Goal: Information Seeking & Learning: Check status

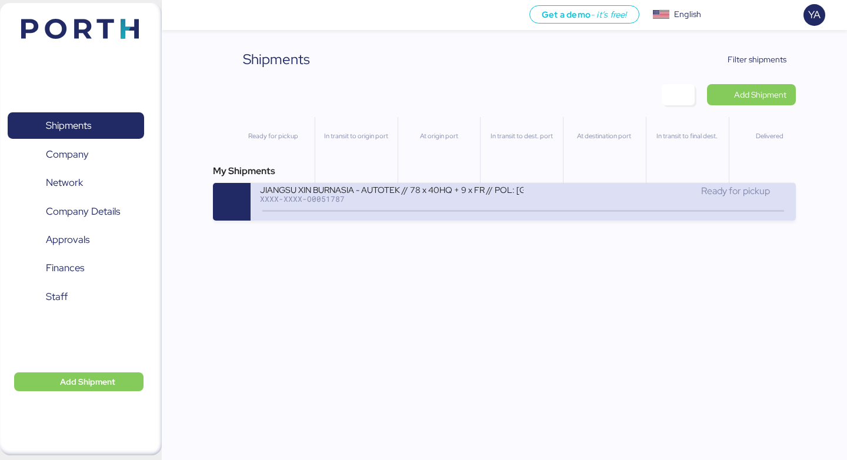
click at [468, 189] on div "JIANGSU XIN BURNASIA - AUTOTEK // 78 x 40HQ + 9 x FR // POL: [GEOGRAPHIC_DATA] …" at bounding box center [391, 189] width 263 height 10
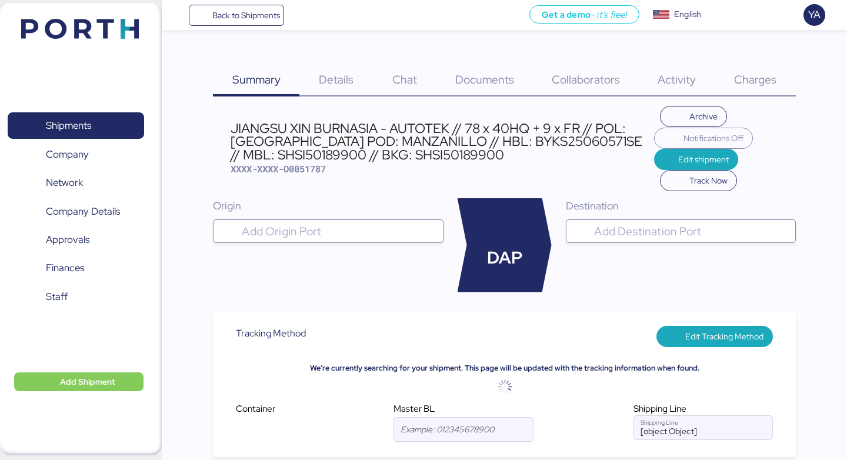
click at [761, 66] on div "Charges 0" at bounding box center [755, 73] width 81 height 48
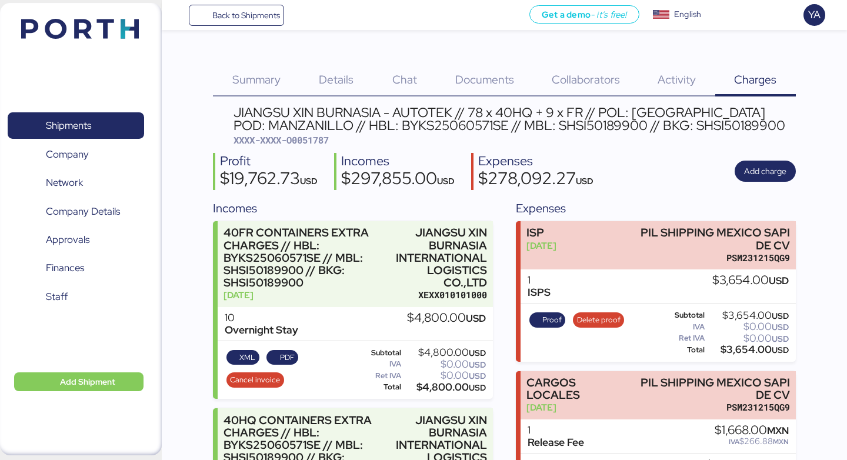
click at [327, 78] on span "Details" at bounding box center [336, 79] width 35 height 15
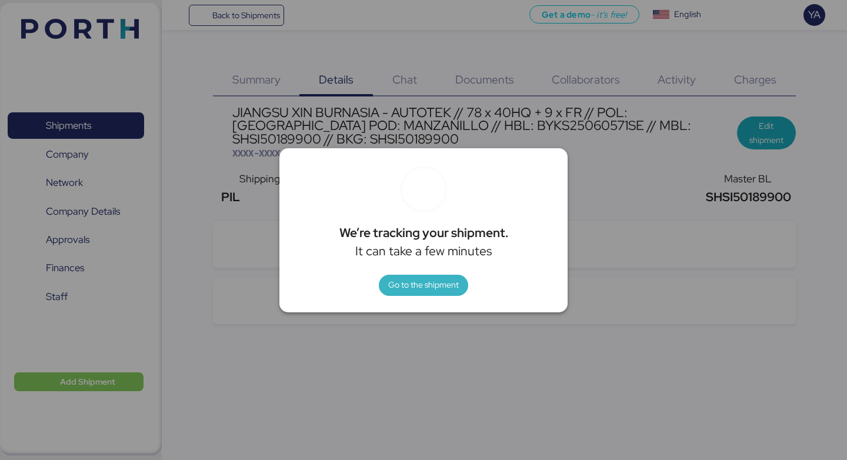
click at [409, 281] on span "Go to the shipment" at bounding box center [423, 285] width 71 height 14
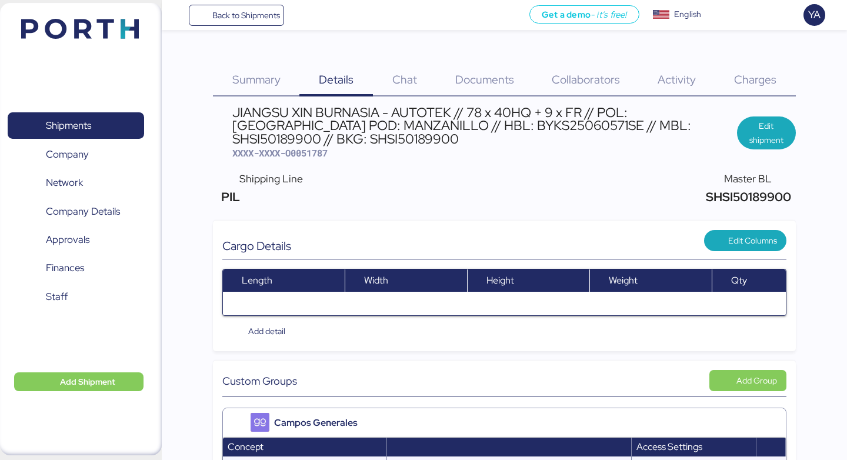
click at [249, 28] on div "Back to Shipments Get a demo - it’s free! Get a demo English Inglés English YA" at bounding box center [504, 15] width 685 height 30
click at [249, 13] on span "Back to Shipments" at bounding box center [246, 15] width 68 height 14
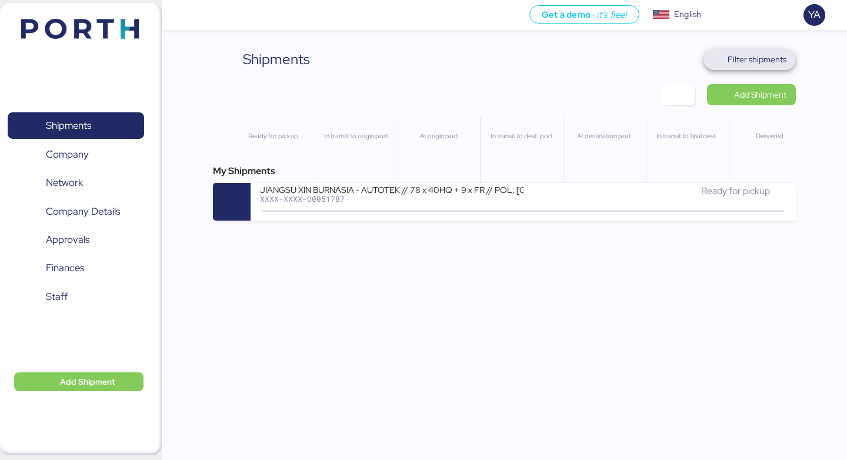
click at [749, 62] on span "Filter shipments" at bounding box center [757, 59] width 59 height 14
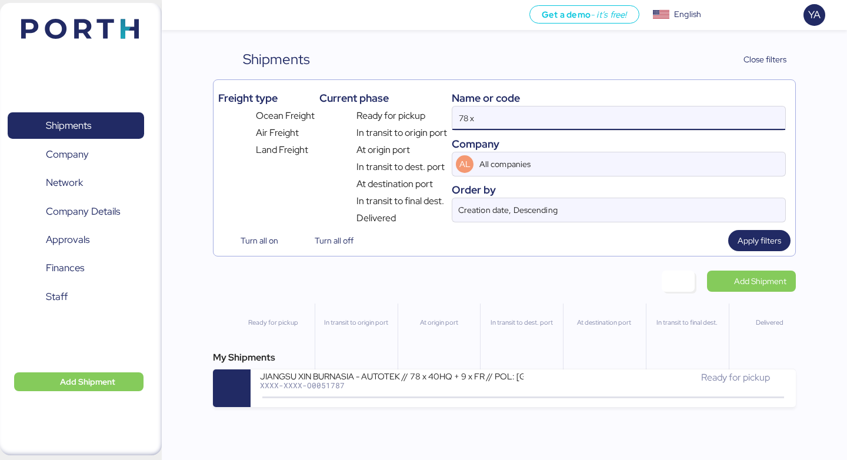
click at [517, 114] on input "78 x" at bounding box center [618, 118] width 333 height 24
paste input "O0052055"
type input "O0052055"
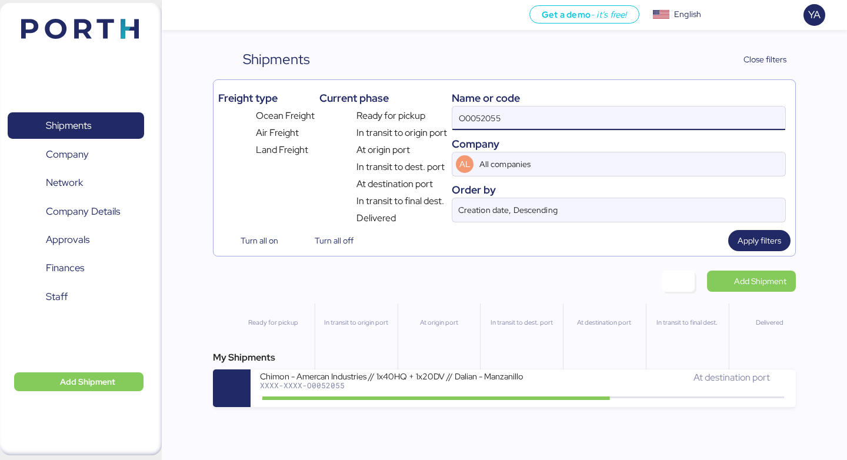
click at [384, 411] on div "Get a demo - it’s free! Get a demo English Inglés English YA Shipments 0 Compan…" at bounding box center [423, 230] width 847 height 460
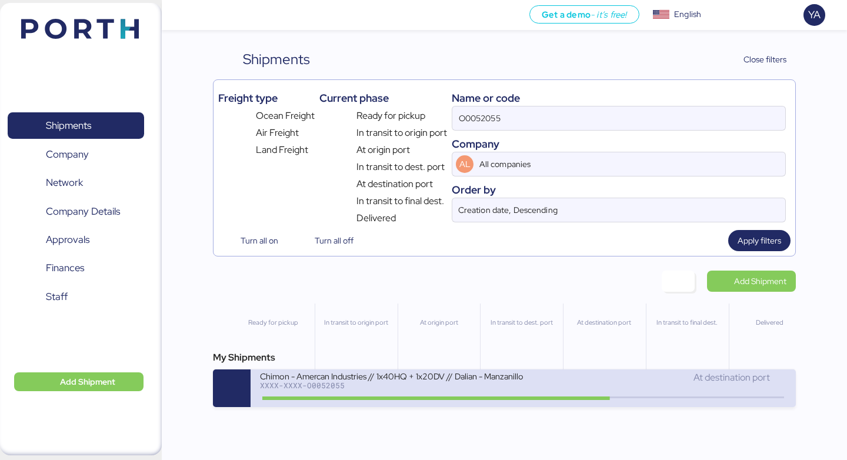
click at [394, 394] on div "Chimon - Amercan Industries // 1x40HQ + 1x20DV // Dalian - Manzanillo // MBL: M…" at bounding box center [391, 383] width 263 height 25
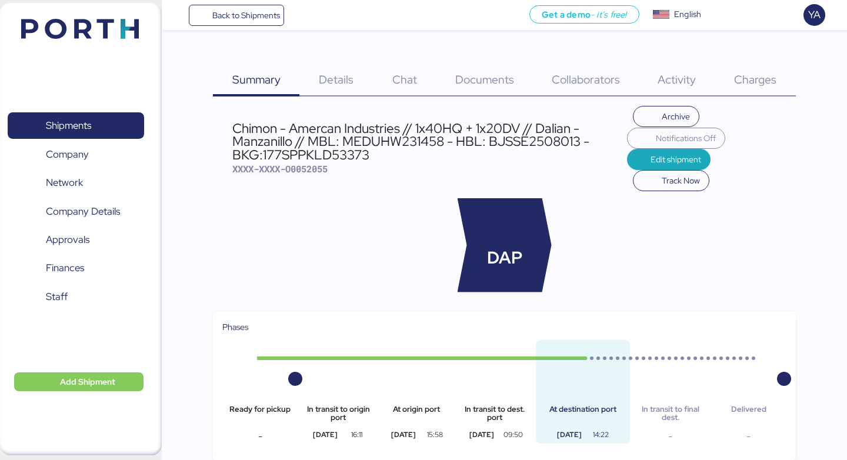
click at [472, 75] on span "Documents" at bounding box center [484, 79] width 59 height 15
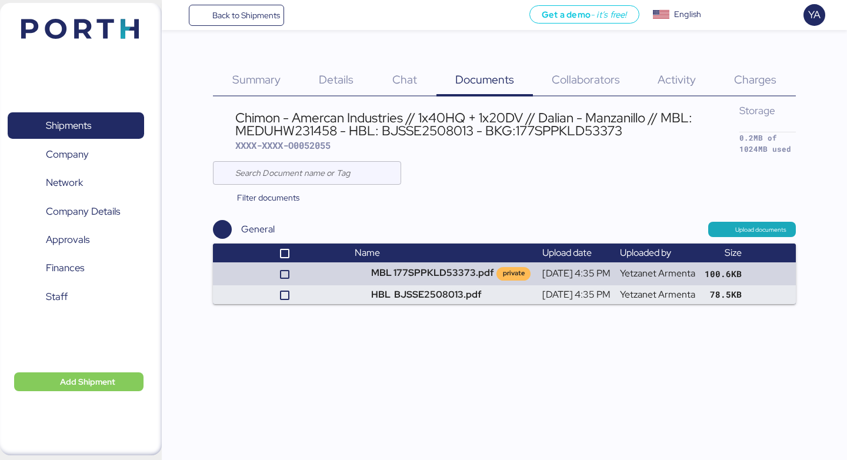
click at [728, 72] on div "Charges 0" at bounding box center [755, 73] width 81 height 48
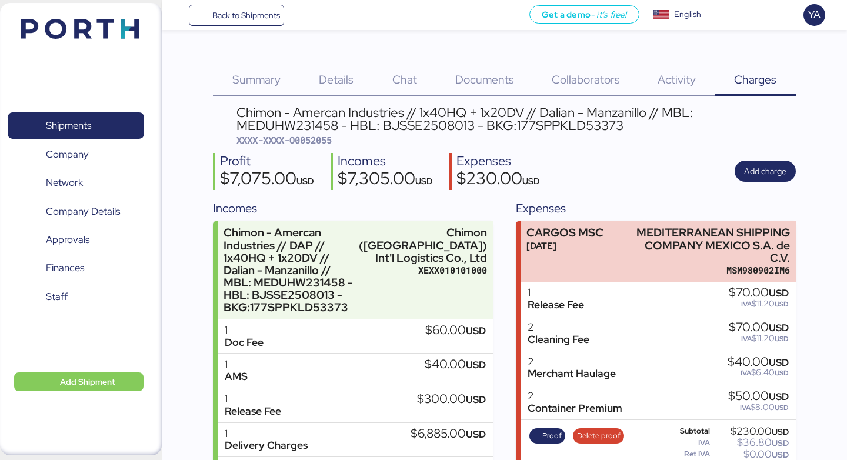
click at [557, 167] on div "Profit $7,075.00 USD Incomes $7,305.00 USD Expenses $230.00 USD Add charge" at bounding box center [504, 171] width 583 height 37
click at [352, 75] on span "Details" at bounding box center [336, 79] width 35 height 15
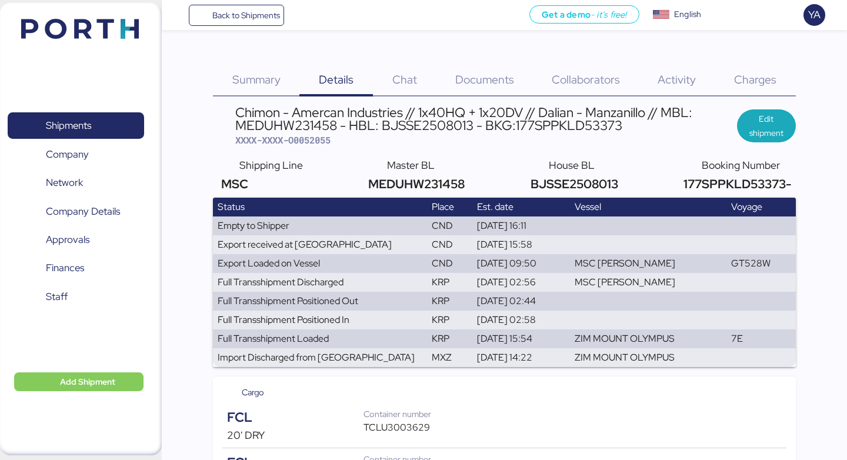
click at [302, 134] on span "XXXX-XXXX-O0052055" at bounding box center [282, 140] width 95 height 12
copy span "O0052055"
click at [491, 69] on div "Documents 0" at bounding box center [485, 73] width 96 height 48
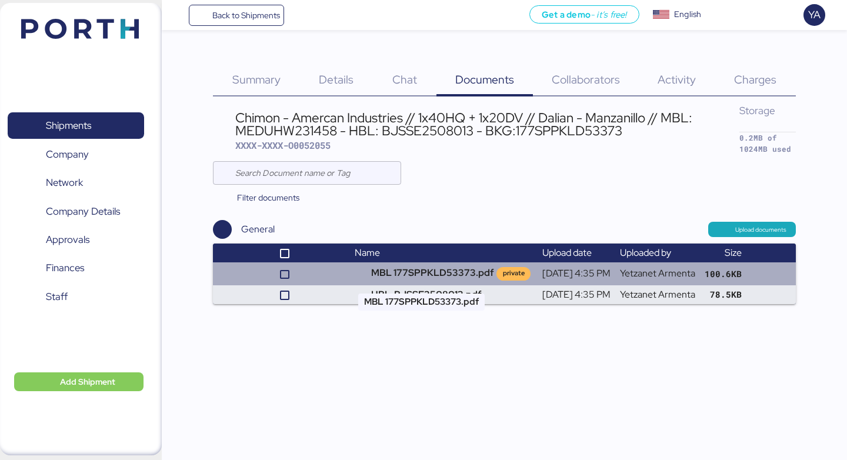
click at [402, 281] on td "MBL 177SPPKLD53373.pdf private" at bounding box center [443, 273] width 187 height 22
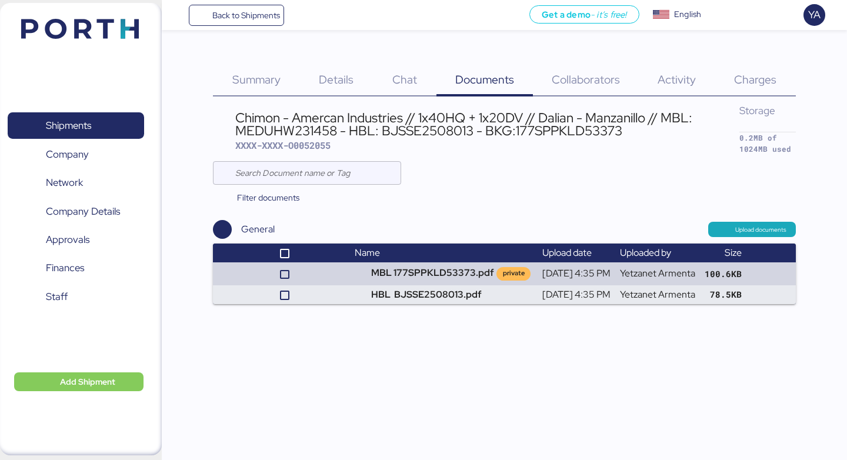
click at [735, 82] on span "Charges" at bounding box center [755, 79] width 42 height 15
